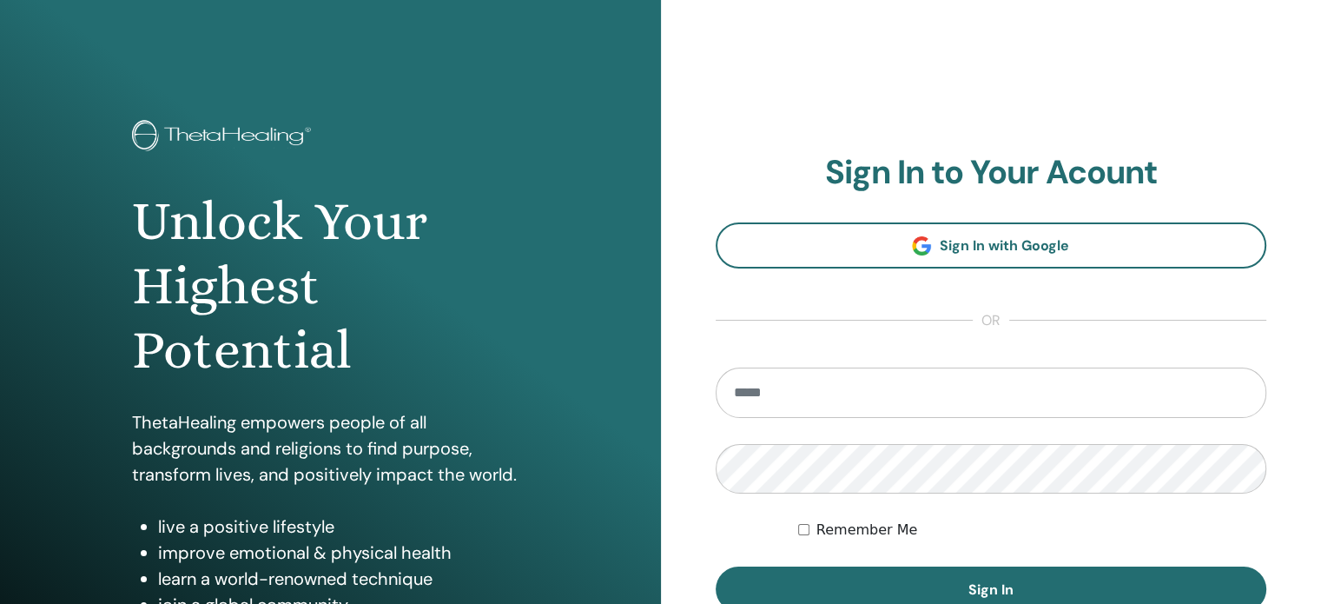
click at [876, 374] on input "email" at bounding box center [992, 392] width 552 height 50
click at [994, 397] on input "**********" at bounding box center [992, 392] width 552 height 50
type input "**********"
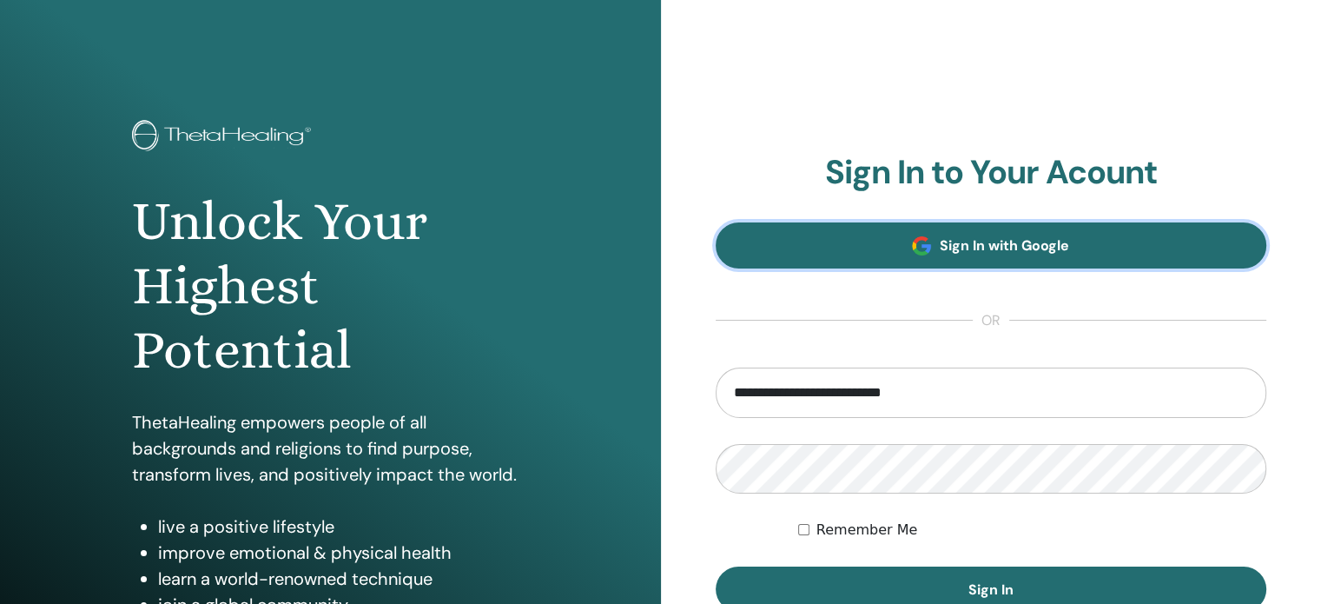
click at [948, 236] on span "Sign In with Google" at bounding box center [1004, 245] width 129 height 18
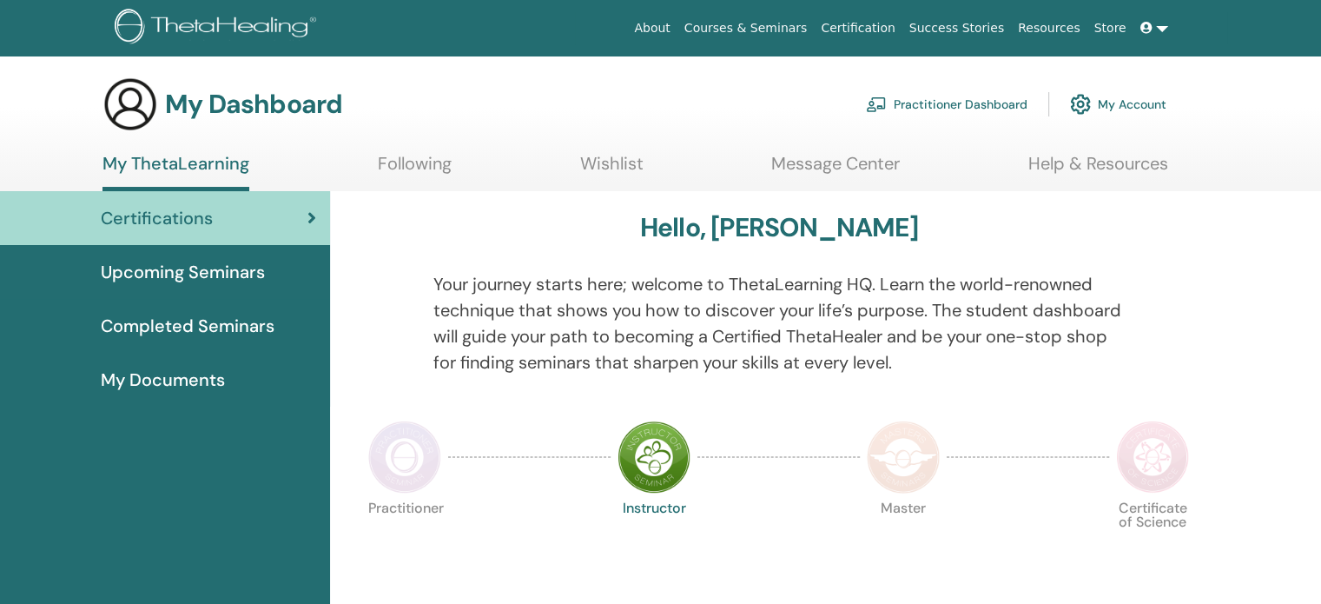
click at [969, 97] on link "Practitioner Dashboard" at bounding box center [947, 104] width 162 height 38
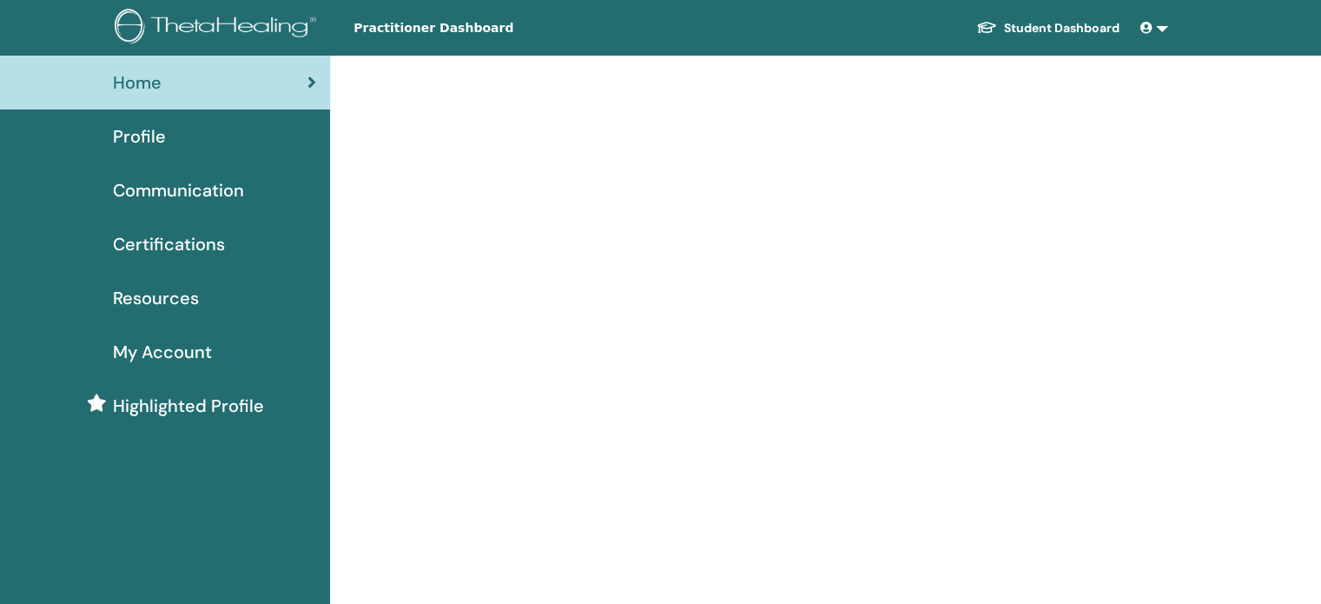
click at [191, 235] on span "Certifications" at bounding box center [169, 244] width 112 height 26
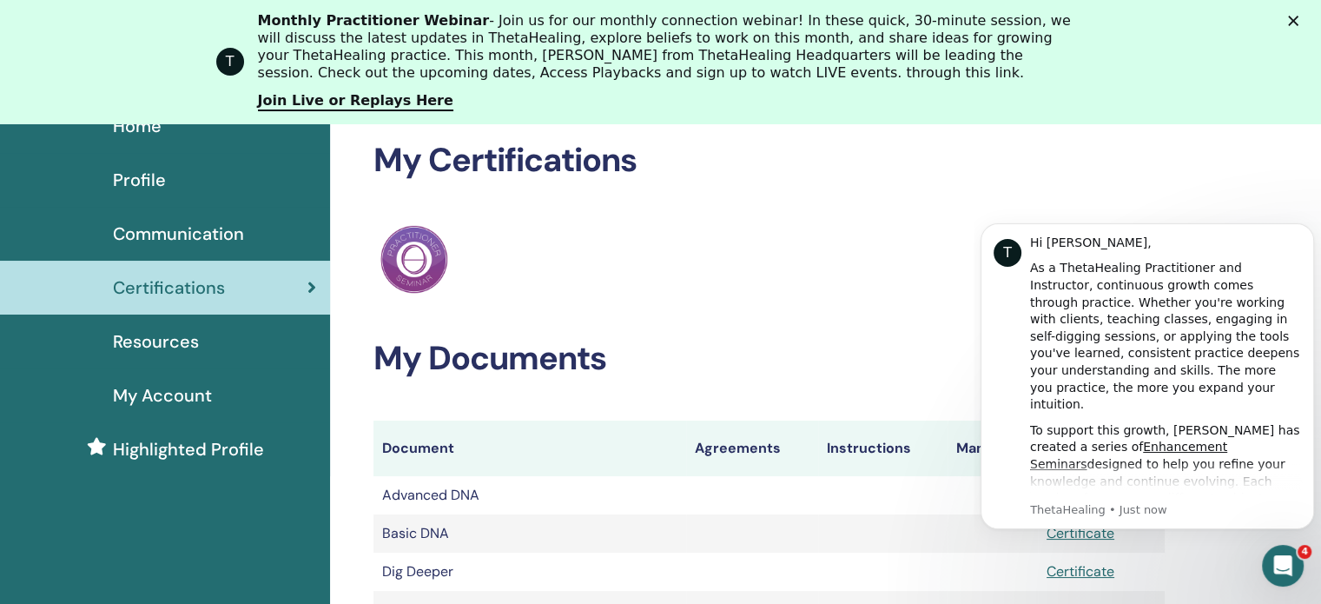
scroll to position [174, 0]
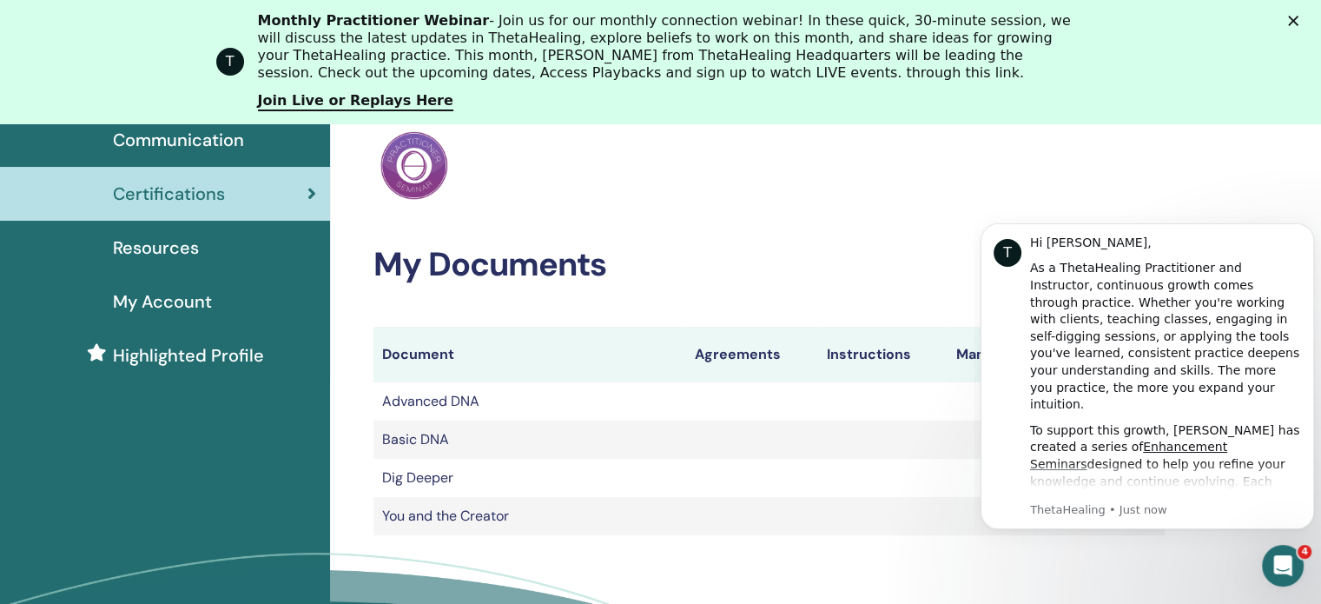
click at [205, 354] on span "Highlighted Profile" at bounding box center [188, 355] width 151 height 26
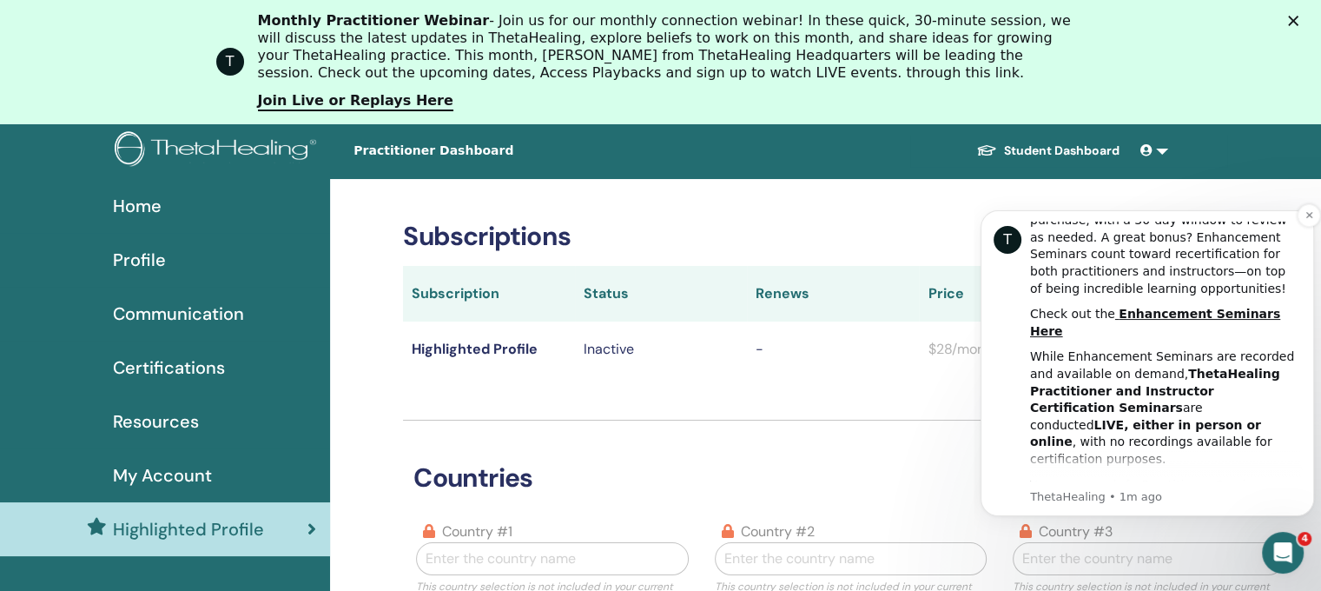
scroll to position [434, 0]
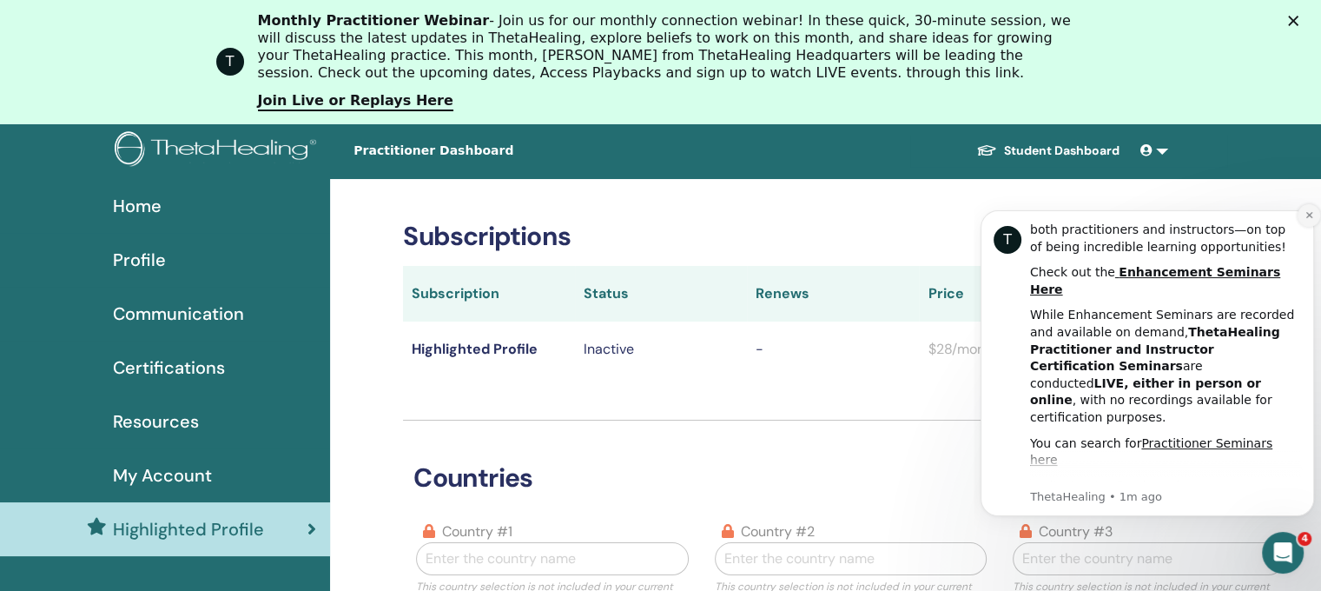
click at [1302, 218] on button "Dismiss notification" at bounding box center [1309, 215] width 23 height 23
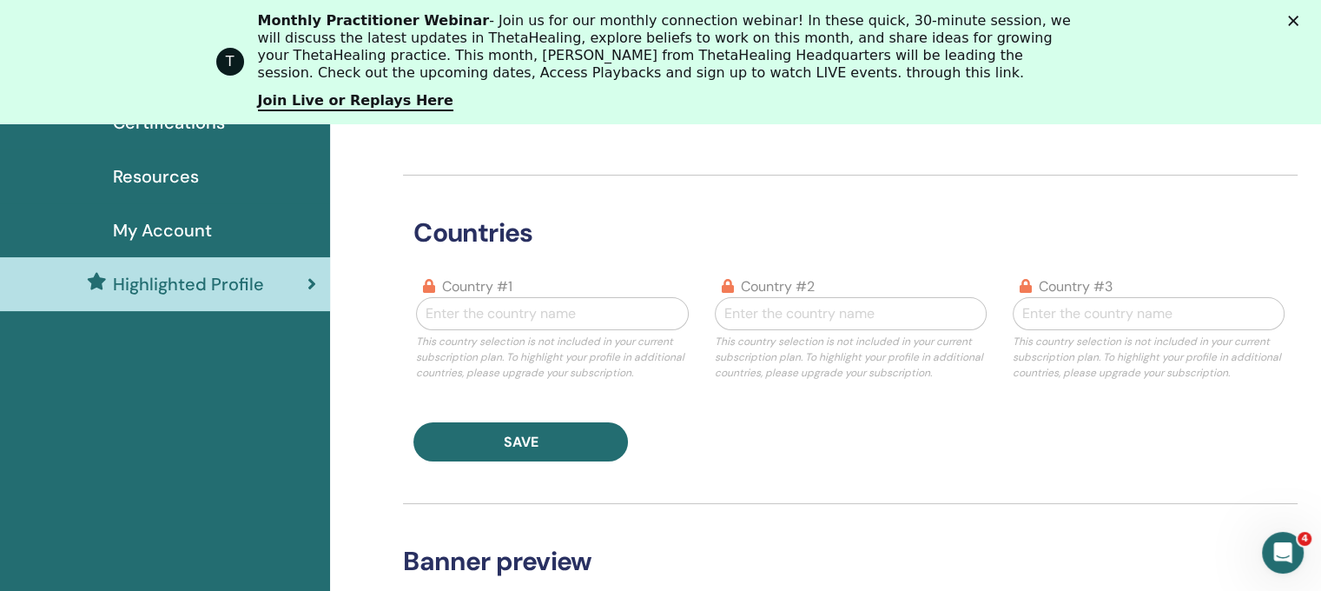
scroll to position [261, 0]
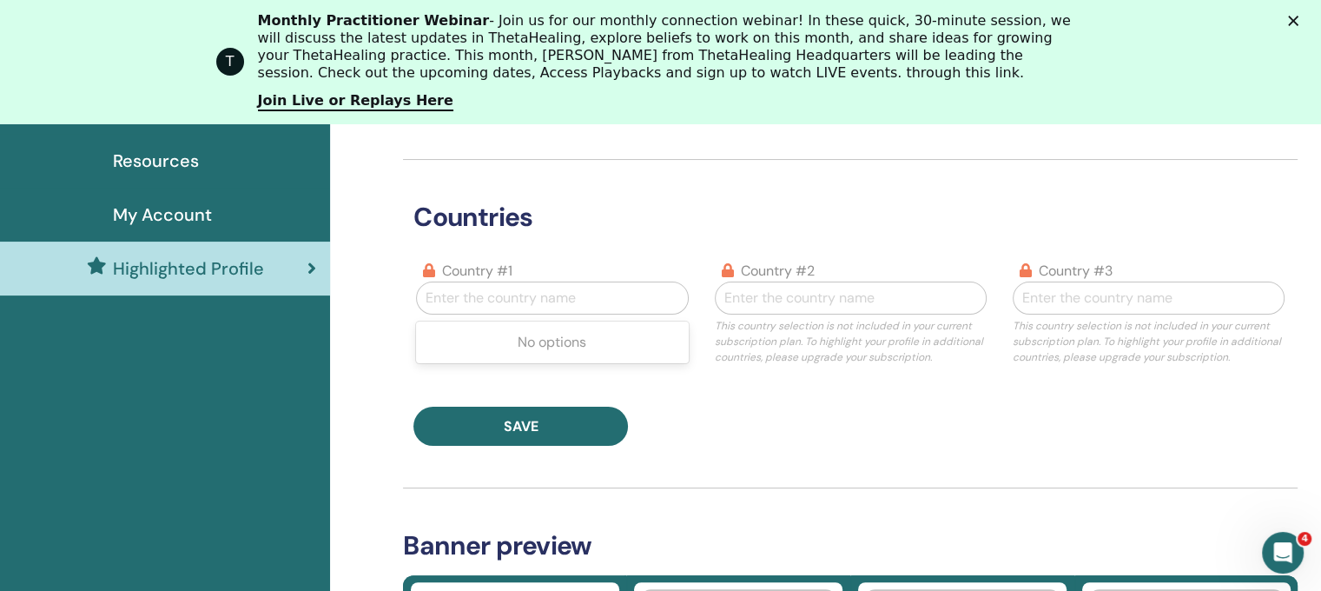
click at [532, 292] on div at bounding box center [552, 298] width 253 height 24
click at [817, 286] on div at bounding box center [850, 298] width 253 height 24
click at [1098, 305] on div at bounding box center [1148, 298] width 253 height 24
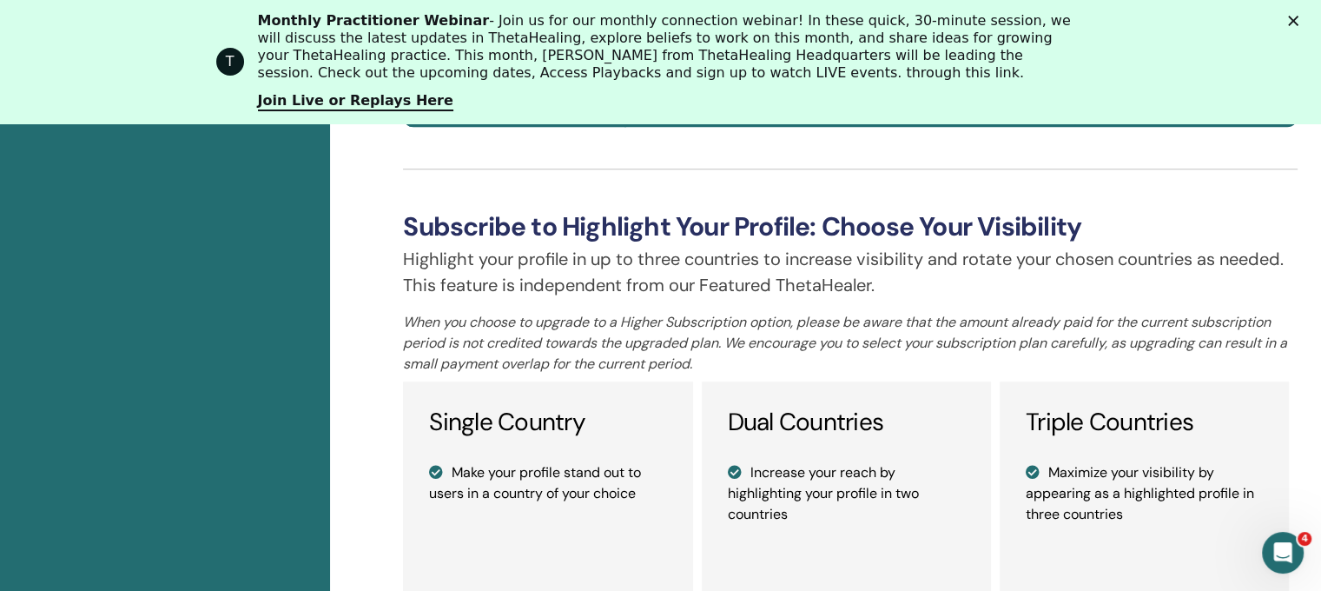
scroll to position [955, 0]
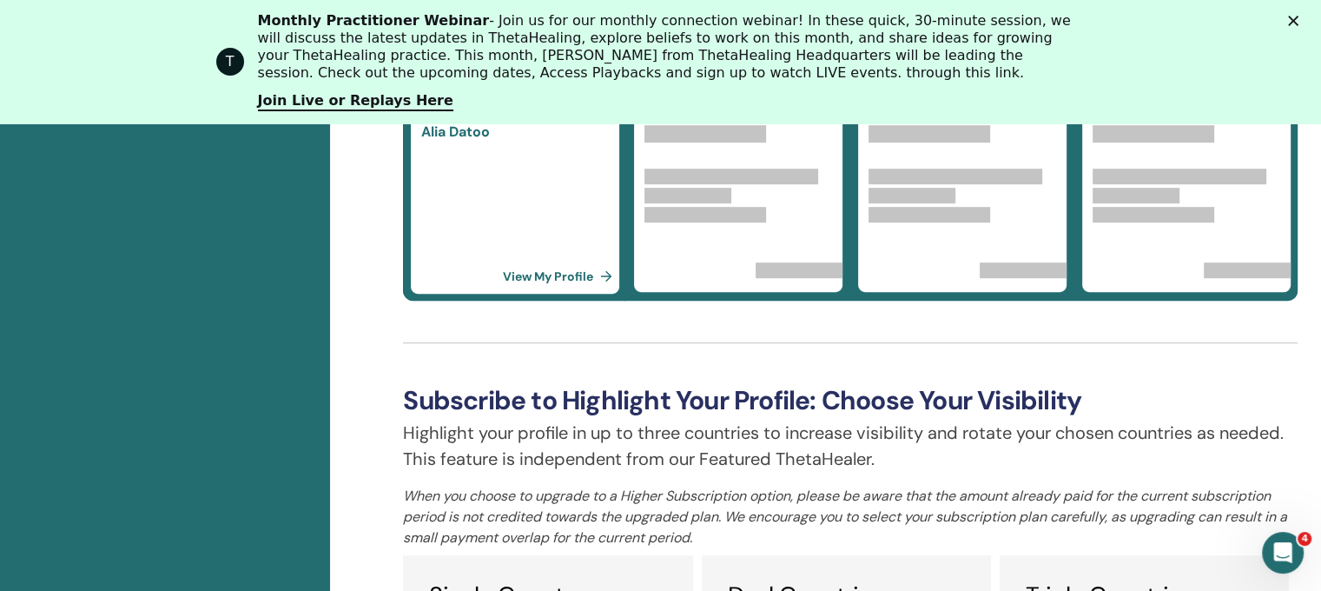
click at [545, 277] on link "View My Profile" at bounding box center [561, 276] width 116 height 35
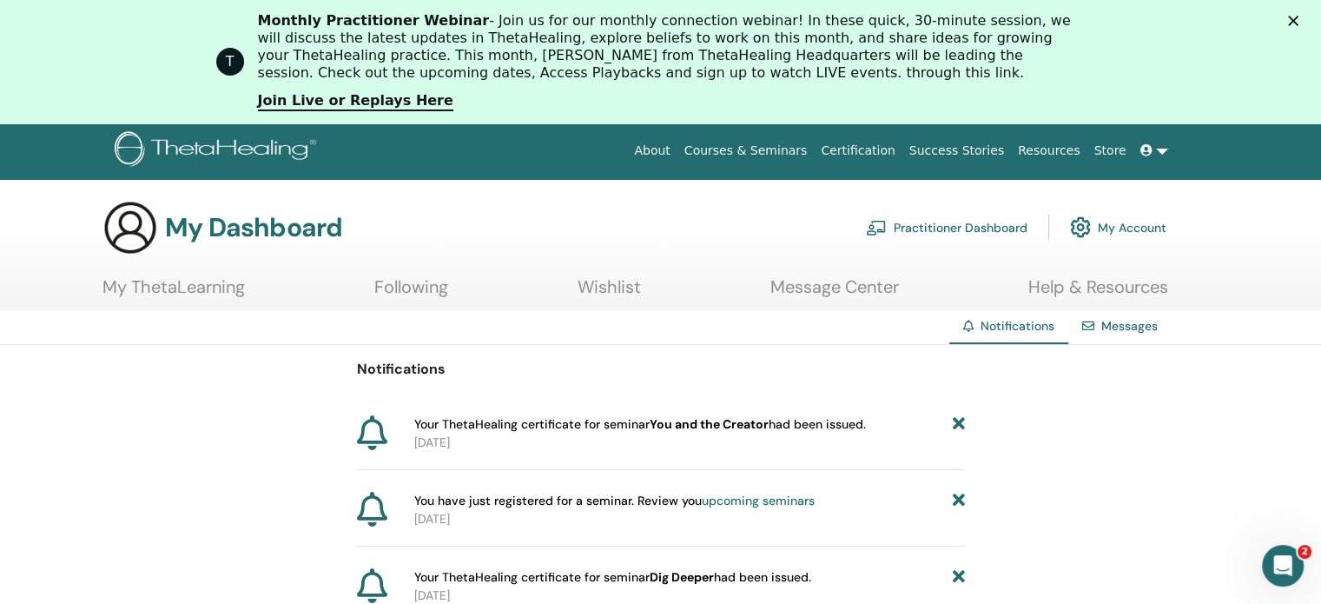
click at [1140, 148] on link at bounding box center [1155, 151] width 42 height 32
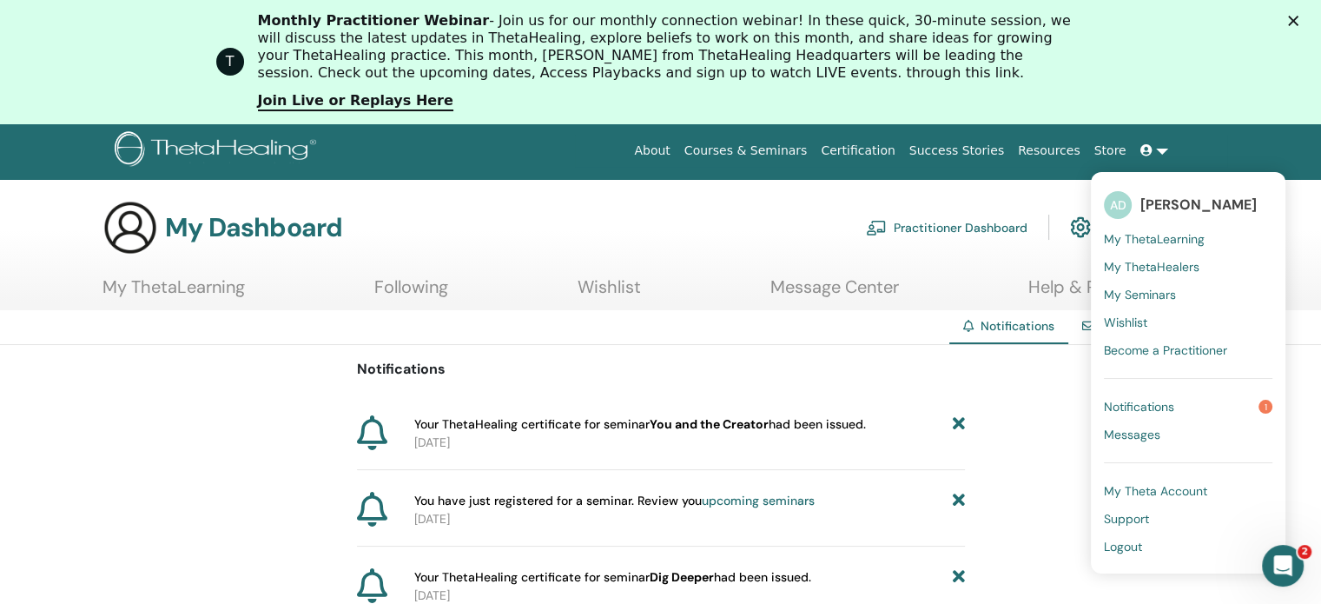
click at [1200, 200] on span "[PERSON_NAME]" at bounding box center [1199, 204] width 116 height 18
